Goal: Information Seeking & Learning: Learn about a topic

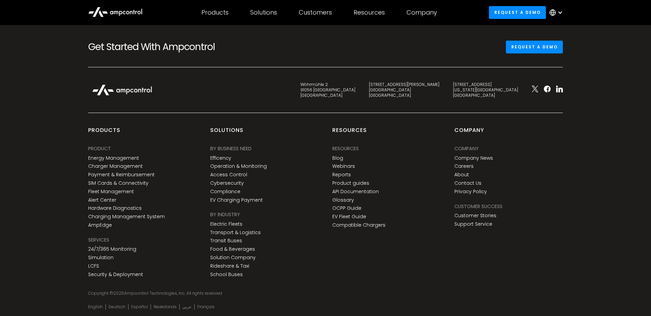
scroll to position [2470, 0]
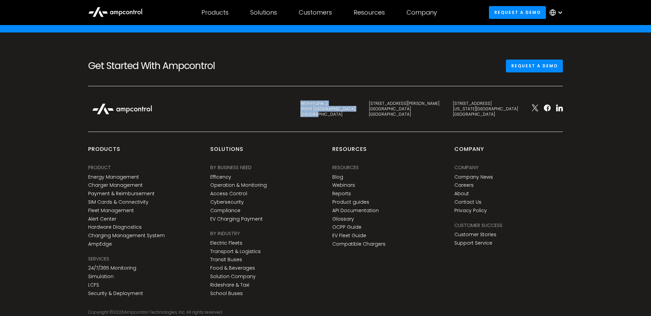
drag, startPoint x: 404, startPoint y: 119, endPoint x: 382, endPoint y: 106, distance: 25.3
click at [382, 106] on div "Wöhrmühle 2 91056 Erlangen Germany C. de Eloy Gonzalo 27 28010 Madrid Spain 345…" at bounding box center [325, 116] width 488 height 32
copy div "Wöhrmühle 2 91056 Erlangen Germany"
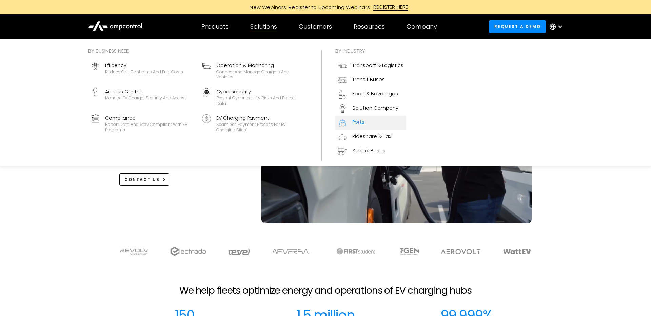
click at [359, 118] on link "Ports" at bounding box center [370, 123] width 71 height 14
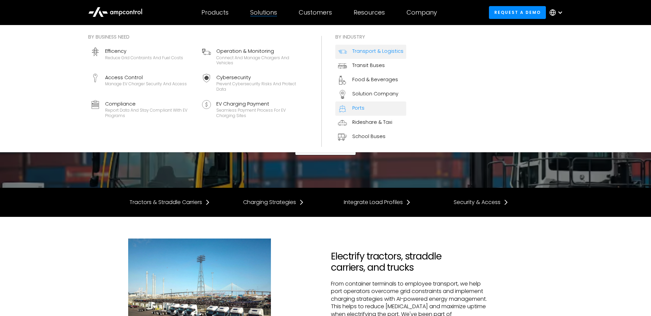
click at [363, 53] on div "Transport & Logistics" at bounding box center [377, 50] width 51 height 7
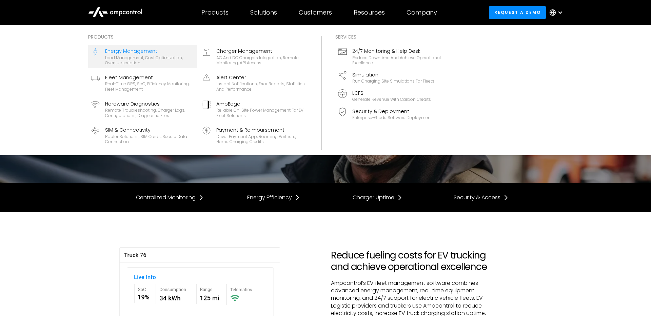
click at [143, 53] on div "Energy Management" at bounding box center [149, 50] width 89 height 7
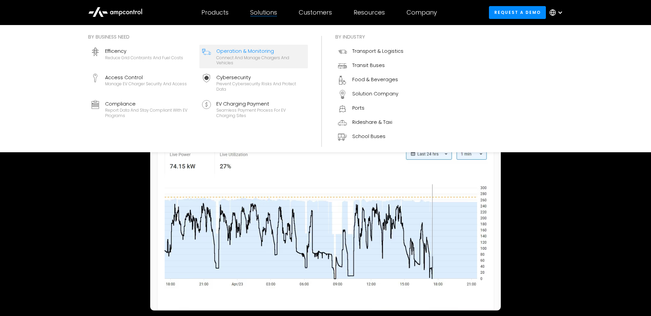
click at [230, 52] on div "Operation & Monitoring" at bounding box center [260, 50] width 89 height 7
